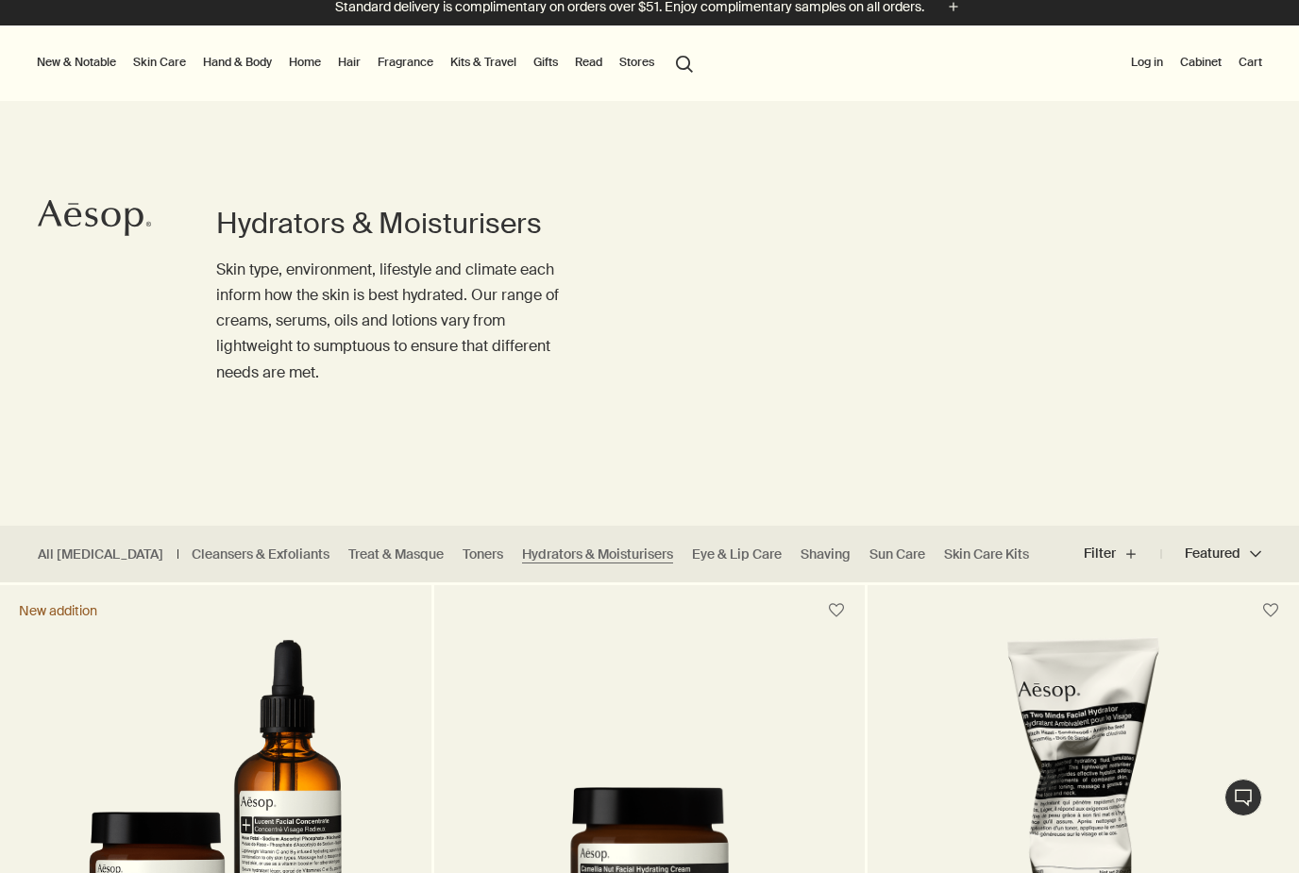
scroll to position [11, 0]
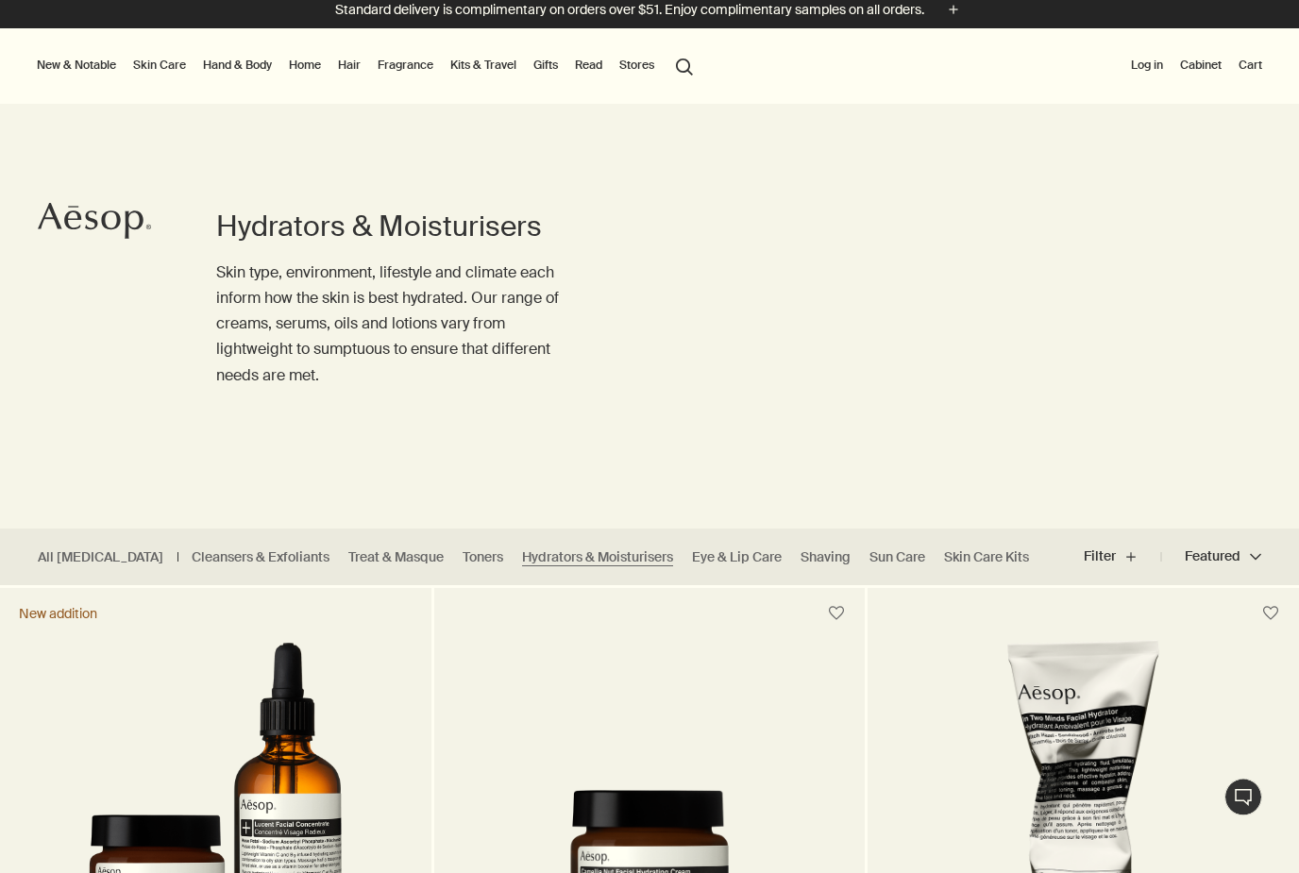
click at [1126, 557] on button "Filter plus" at bounding box center [1122, 557] width 77 height 45
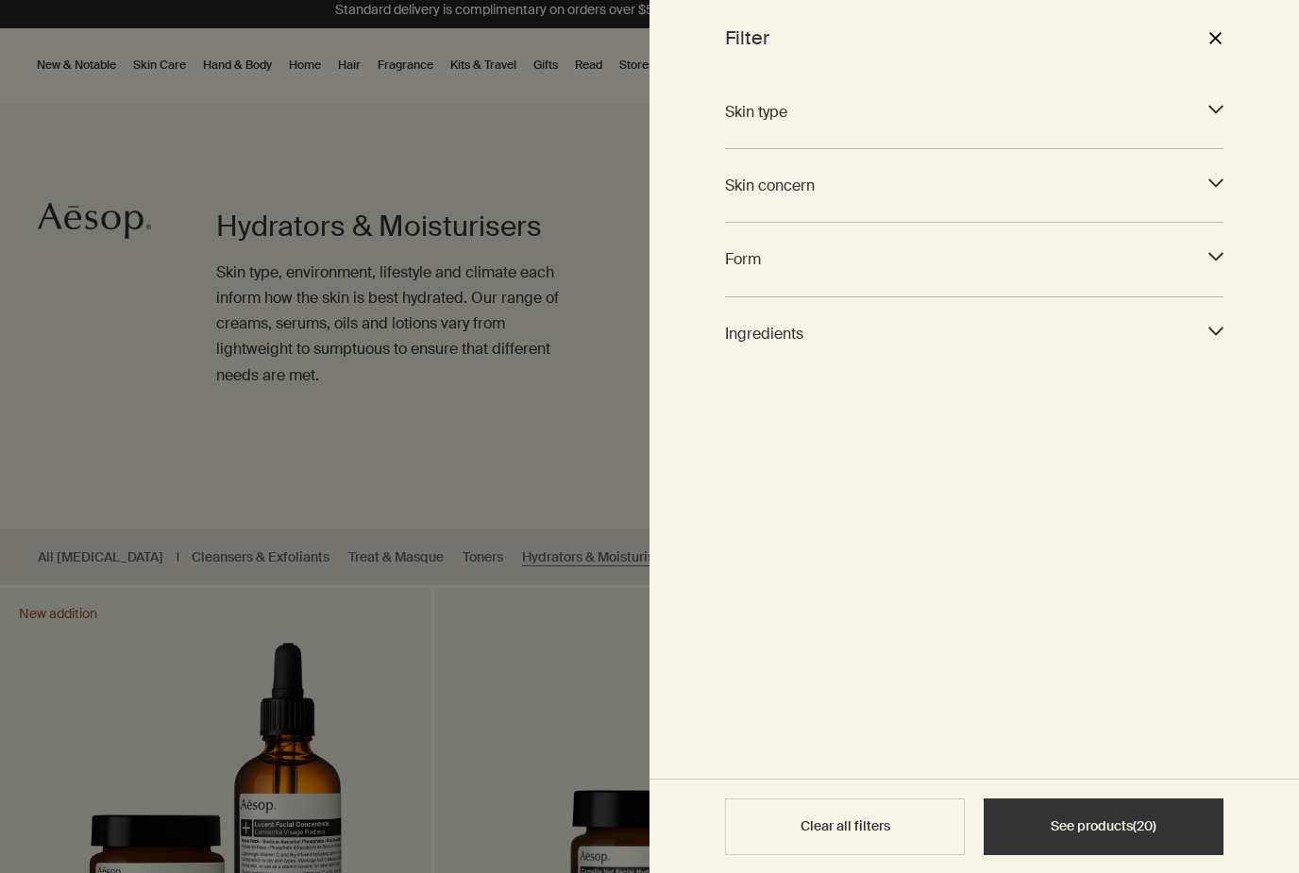
click at [1213, 114] on icon "downArrow" at bounding box center [1216, 109] width 15 height 15
click at [996, 199] on input "Oily (8)" at bounding box center [991, 195] width 14 height 14
checkbox input "true"
click at [1164, 856] on button "See products ( 8 )" at bounding box center [1104, 827] width 240 height 57
